Goal: Task Accomplishment & Management: Use online tool/utility

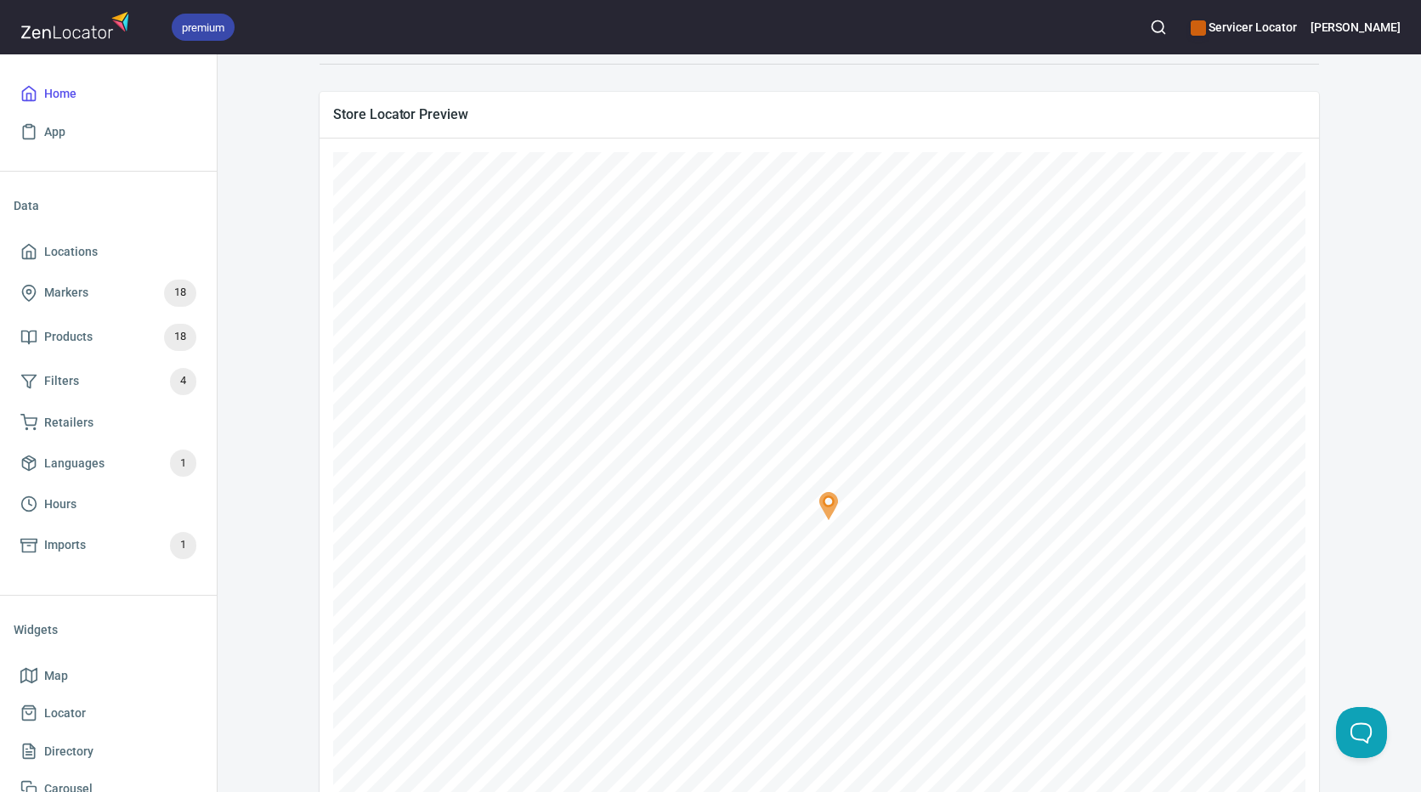
scroll to position [355, 0]
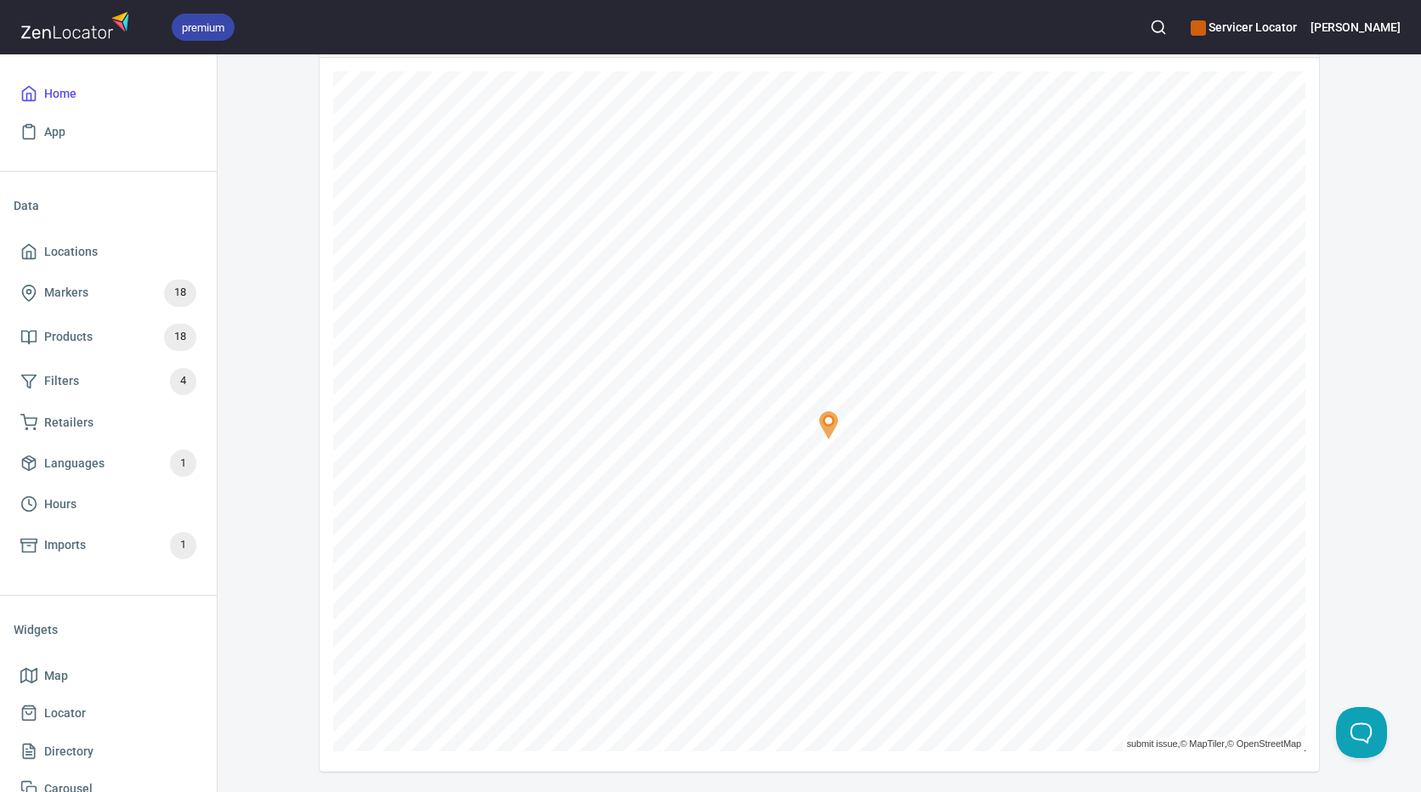
scroll to position [270, 0]
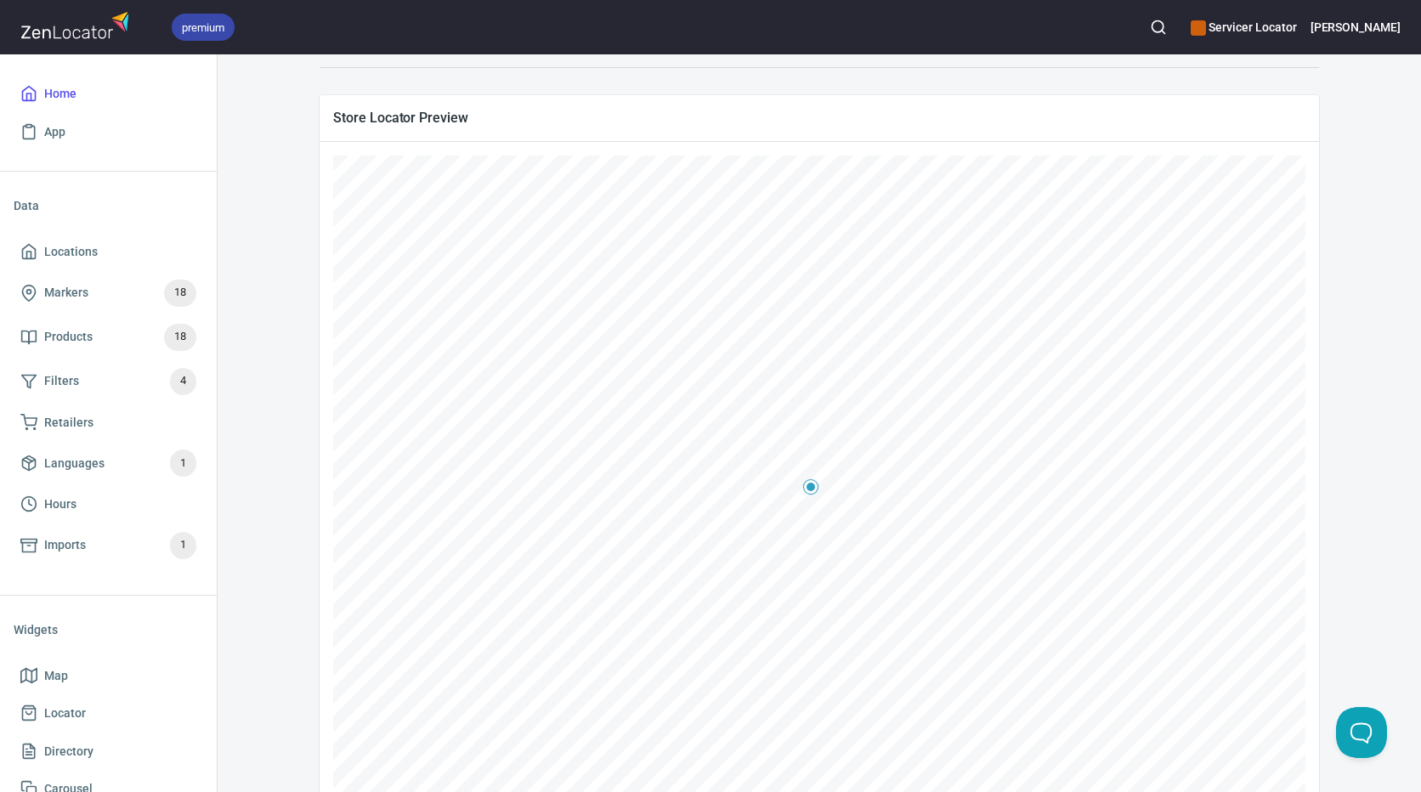
scroll to position [355, 0]
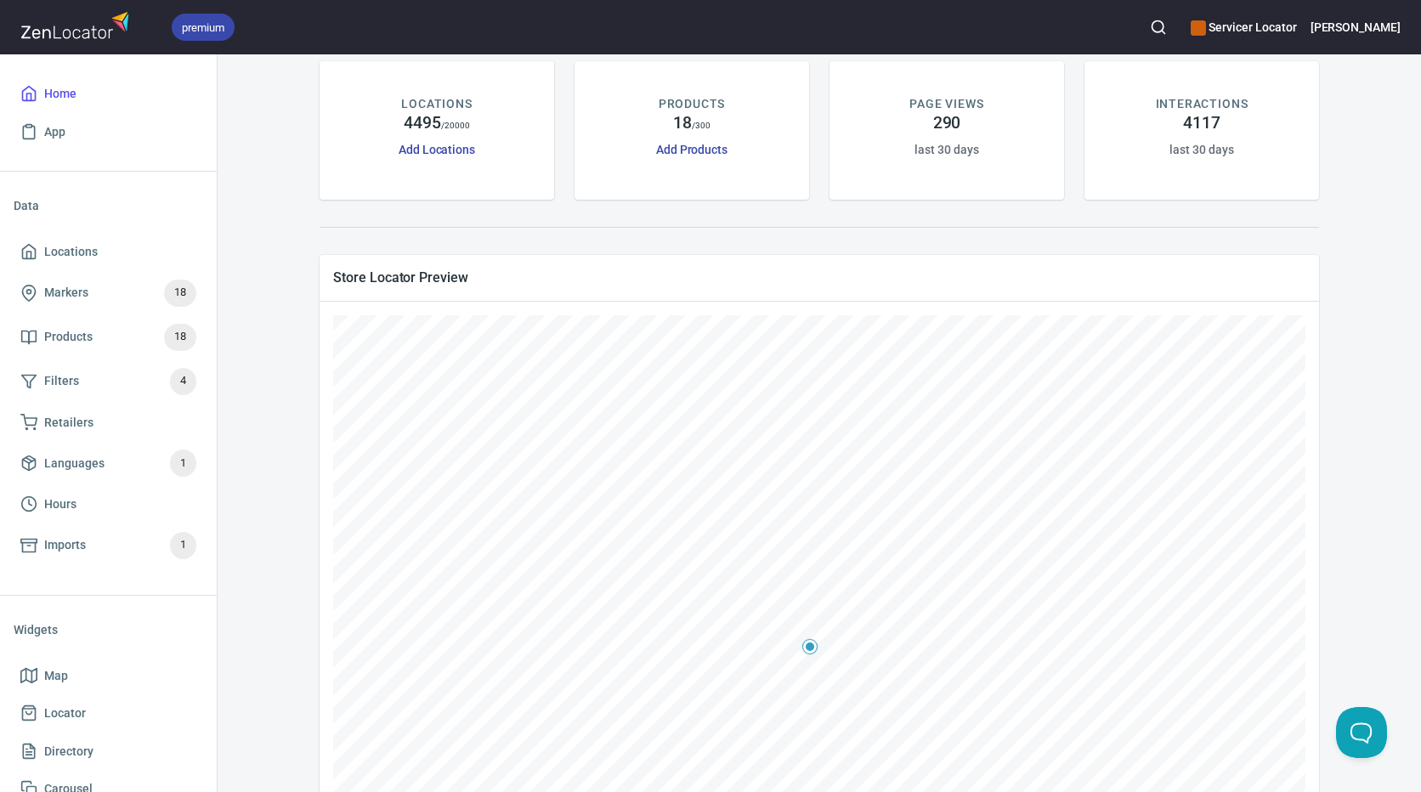
scroll to position [170, 0]
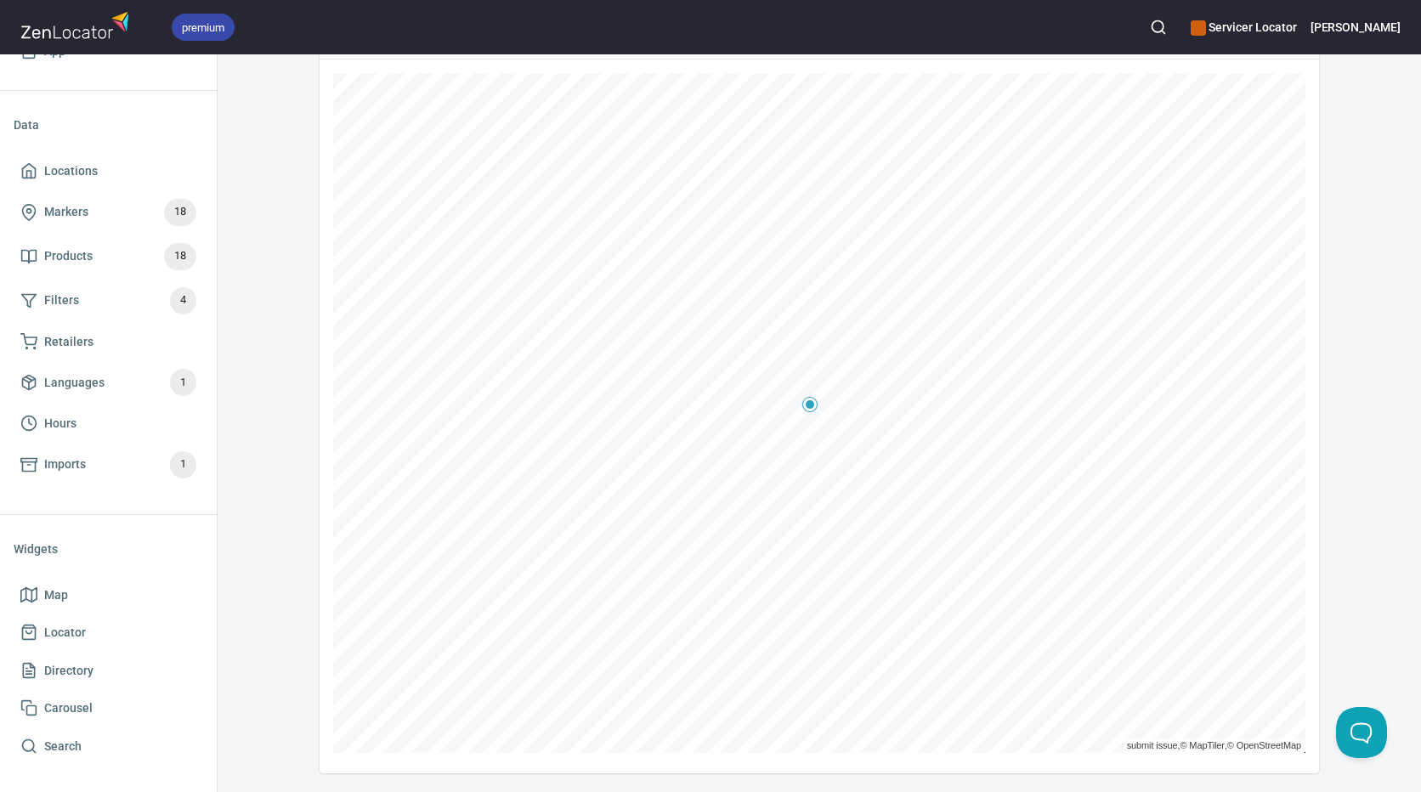
scroll to position [355, 0]
